Goal: Task Accomplishment & Management: Use online tool/utility

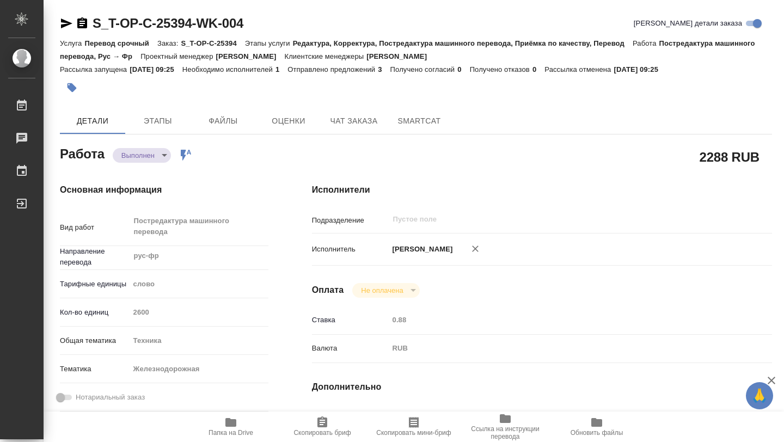
type textarea "x"
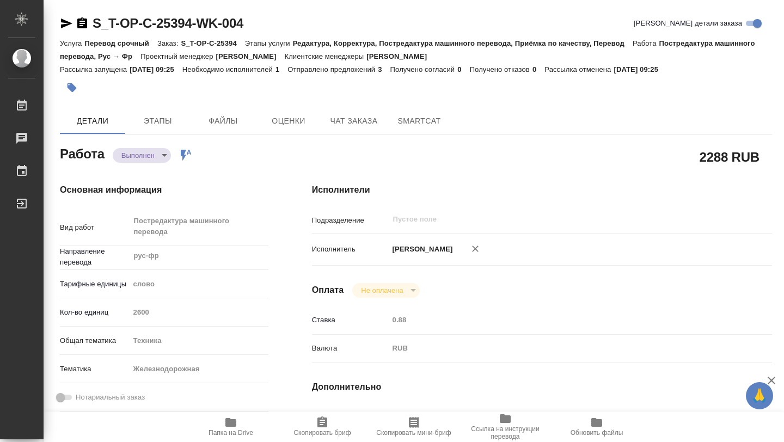
type textarea "x"
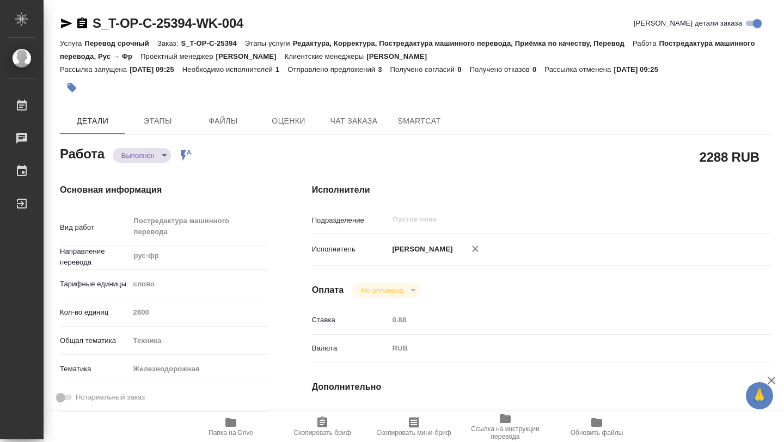
type textarea "x"
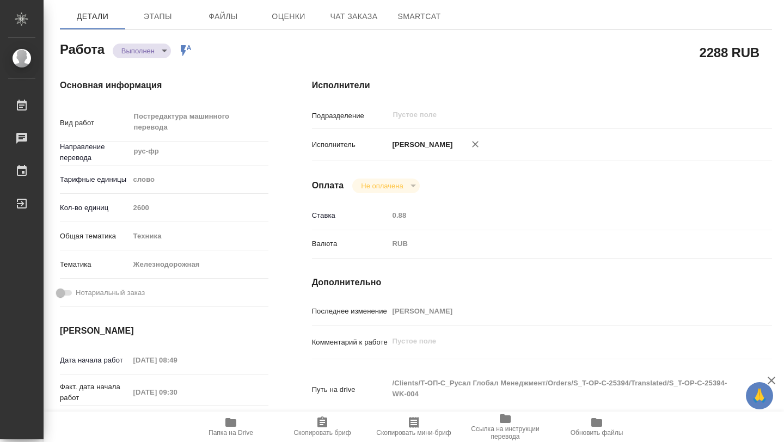
type textarea "x"
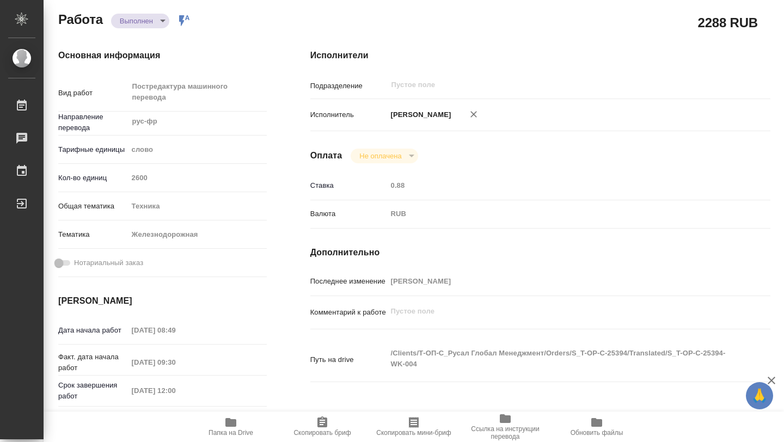
scroll to position [0, 2]
